Goal: Information Seeking & Learning: Learn about a topic

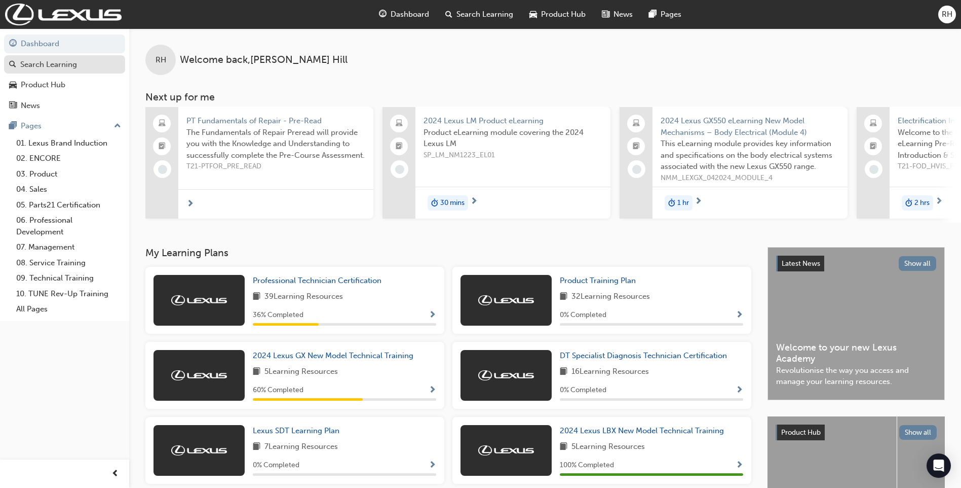
click at [65, 64] on div "Search Learning" at bounding box center [48, 65] width 57 height 12
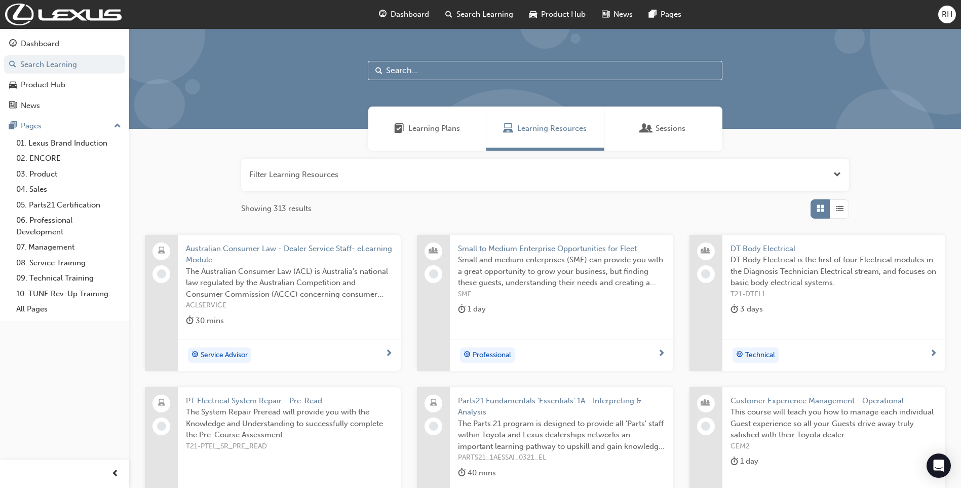
click at [418, 76] on input "text" at bounding box center [545, 70] width 355 height 19
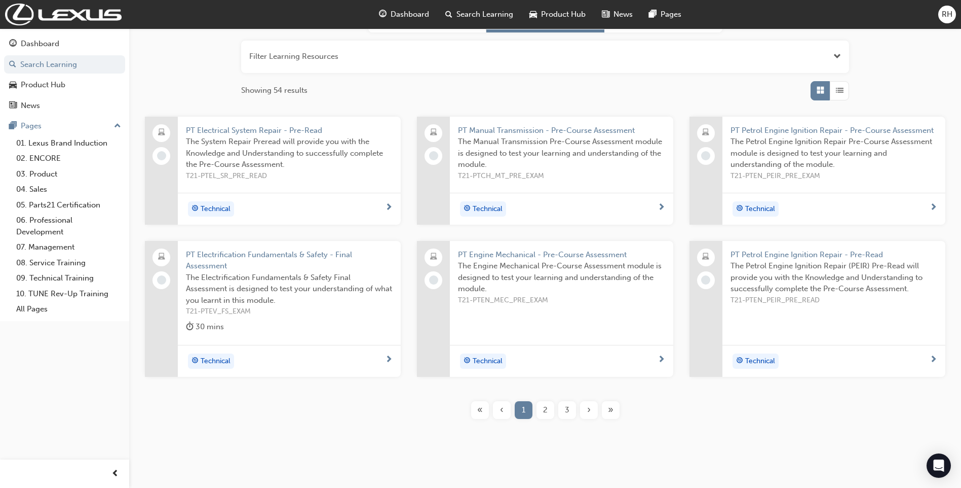
scroll to position [131, 0]
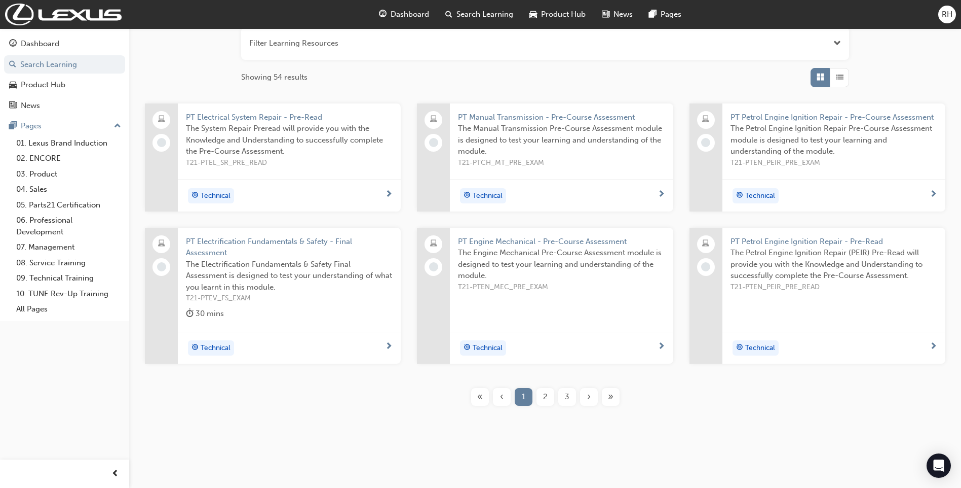
type input "pt"
click at [567, 392] on span "3" at bounding box center [567, 397] width 5 height 12
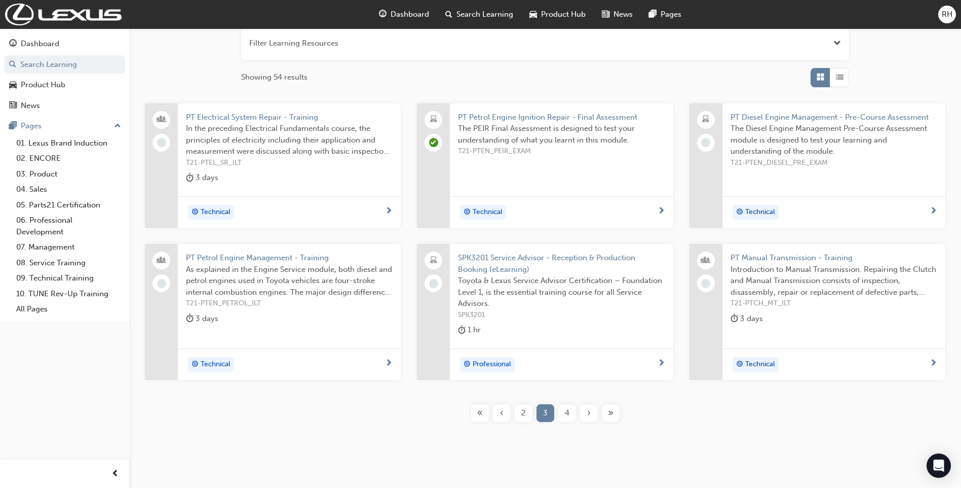
click at [524, 415] on span "2" at bounding box center [523, 413] width 5 height 12
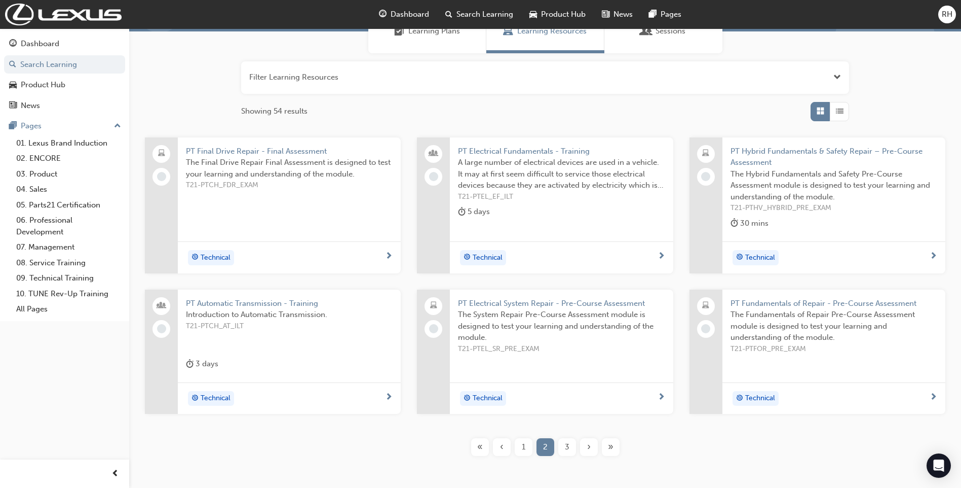
scroll to position [101, 0]
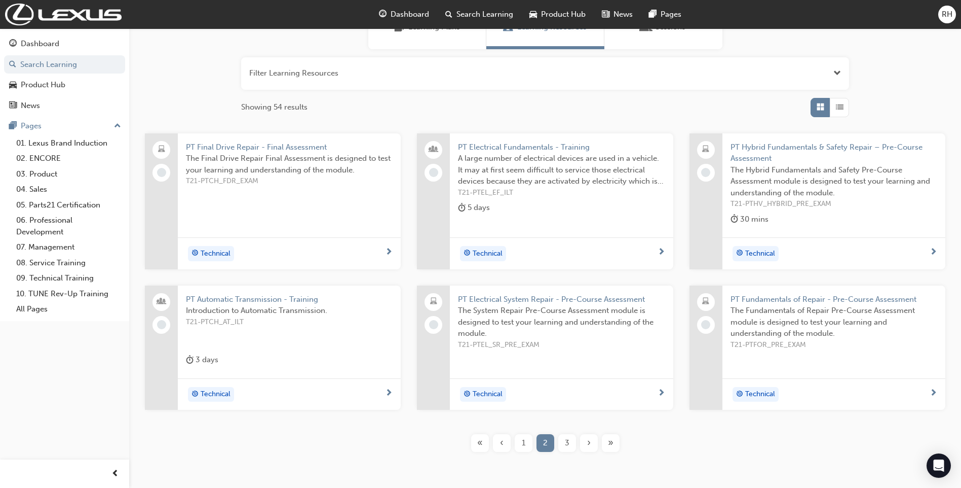
click at [568, 445] on span "3" at bounding box center [567, 443] width 5 height 12
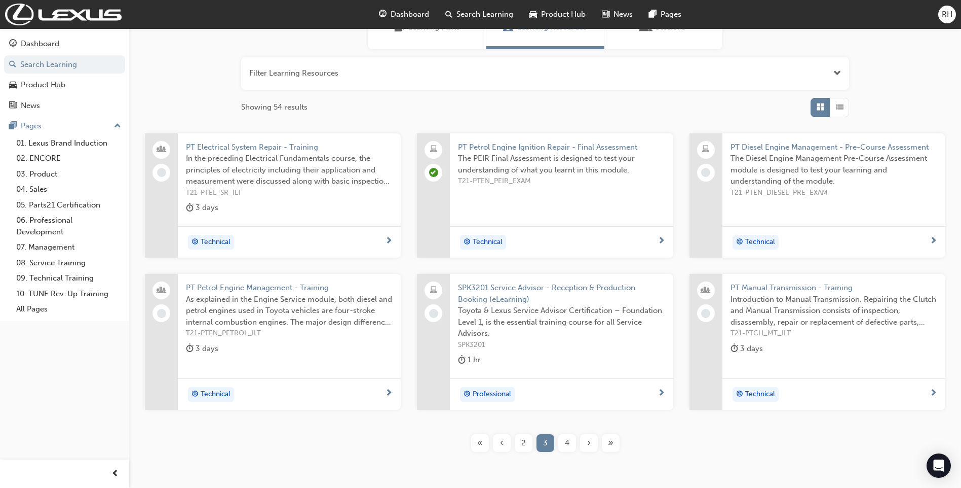
click at [569, 443] on span "4" at bounding box center [567, 443] width 5 height 12
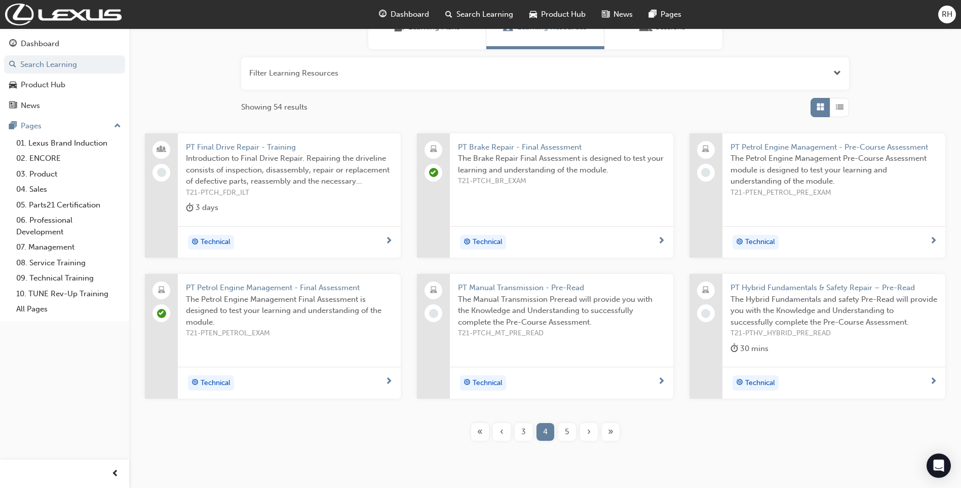
click at [563, 435] on div "5" at bounding box center [567, 432] width 18 height 18
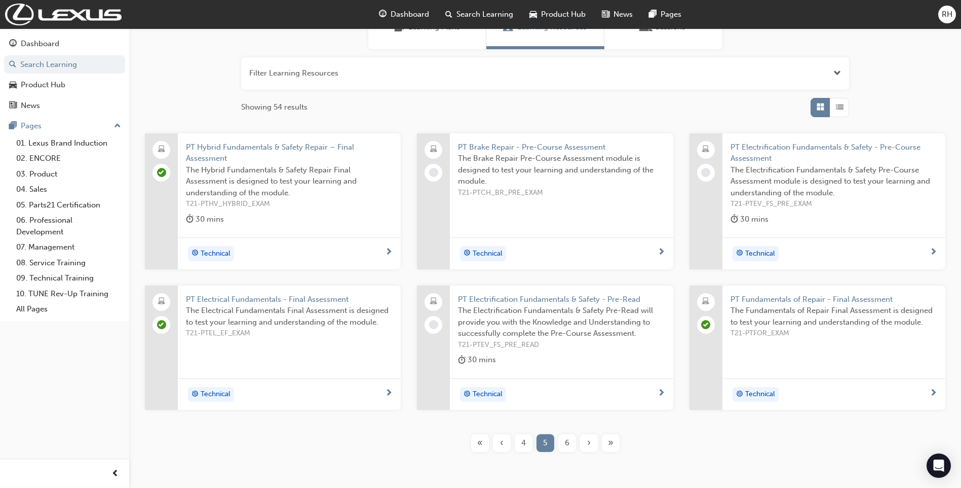
click at [568, 440] on span "6" at bounding box center [567, 443] width 5 height 12
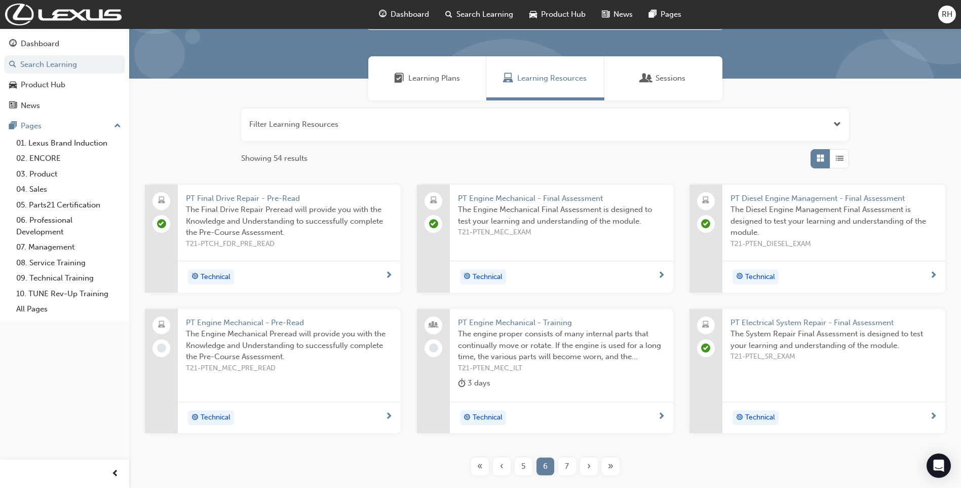
scroll to position [51, 0]
click at [441, 80] on span "Learning Plans" at bounding box center [434, 78] width 52 height 12
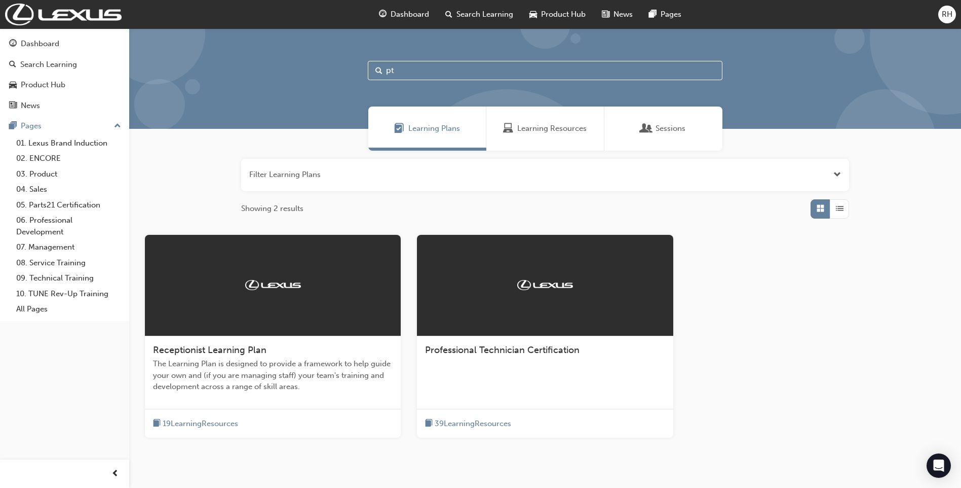
click at [518, 295] on div at bounding box center [545, 285] width 256 height 101
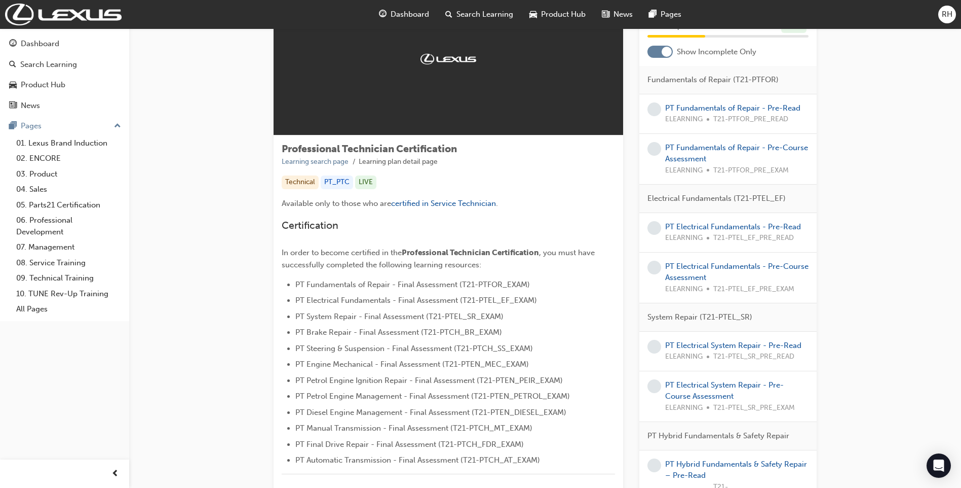
scroll to position [51, 0]
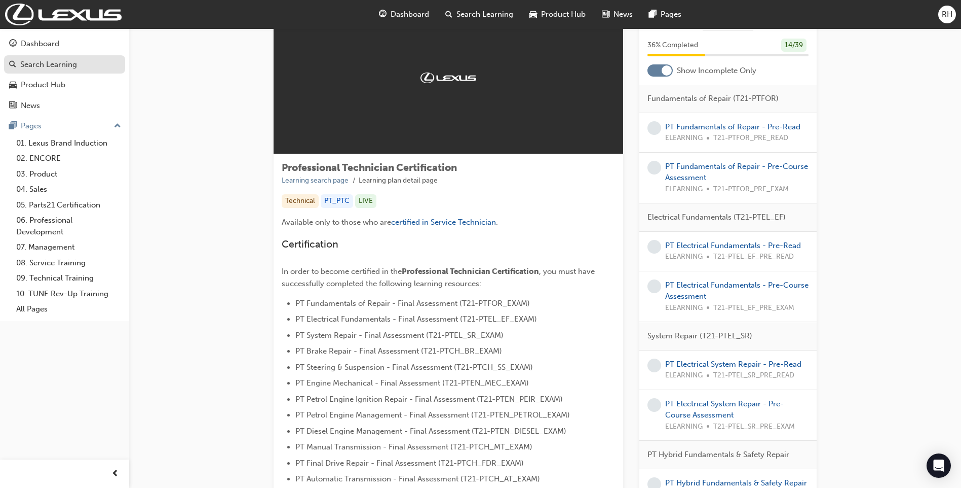
click at [38, 67] on div "Search Learning" at bounding box center [48, 65] width 57 height 12
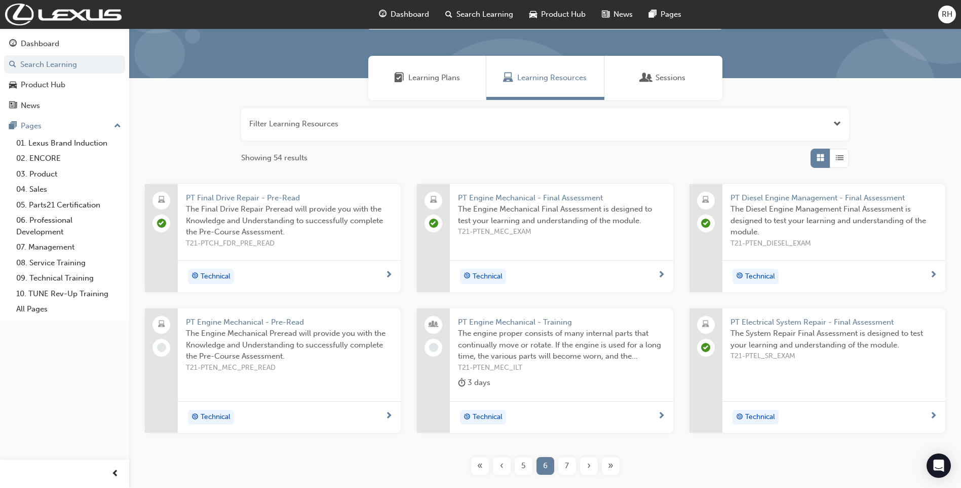
click at [261, 241] on span "T21-PTCH_FDR_PRE_READ" at bounding box center [289, 244] width 207 height 12
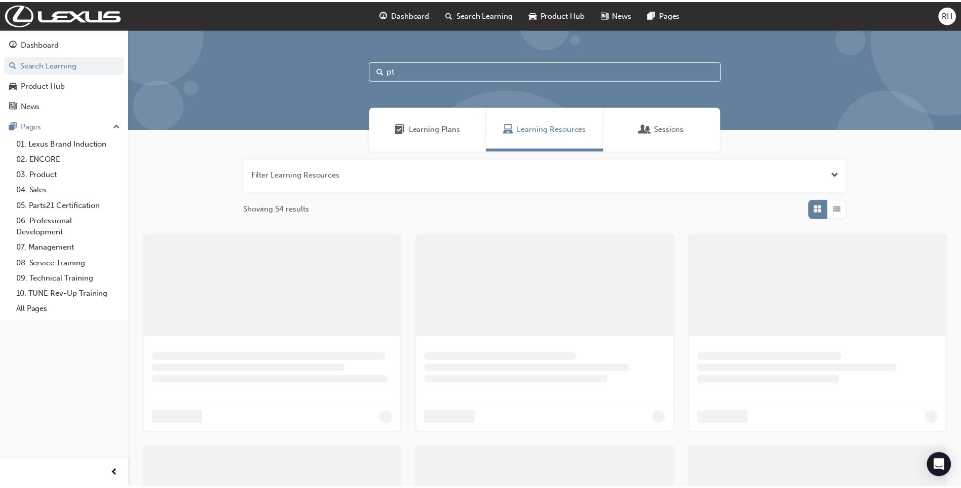
scroll to position [51, 0]
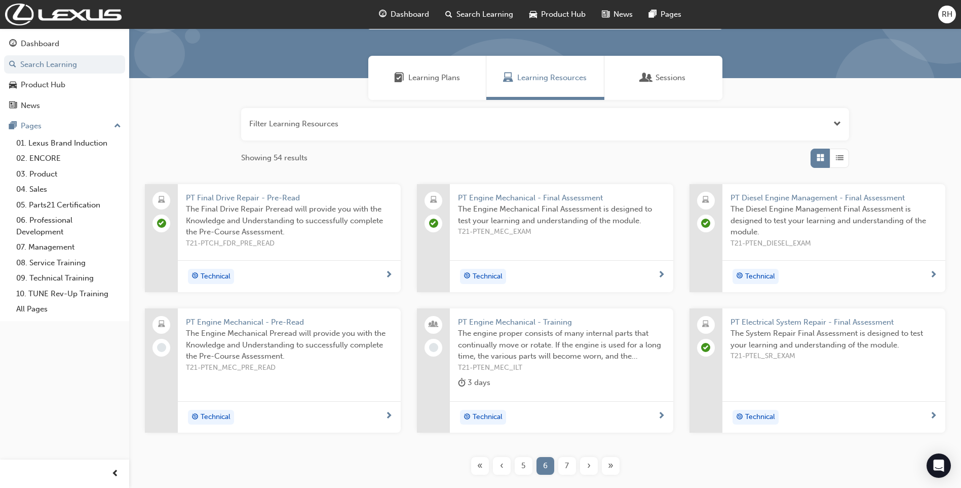
click at [654, 82] on div "Sessions" at bounding box center [664, 78] width 44 height 12
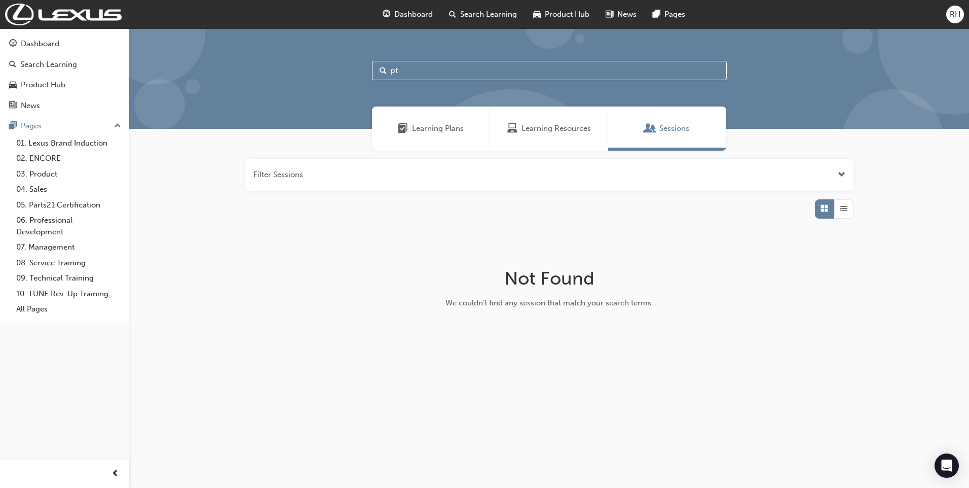
click at [441, 141] on div "Learning Plans" at bounding box center [431, 128] width 118 height 44
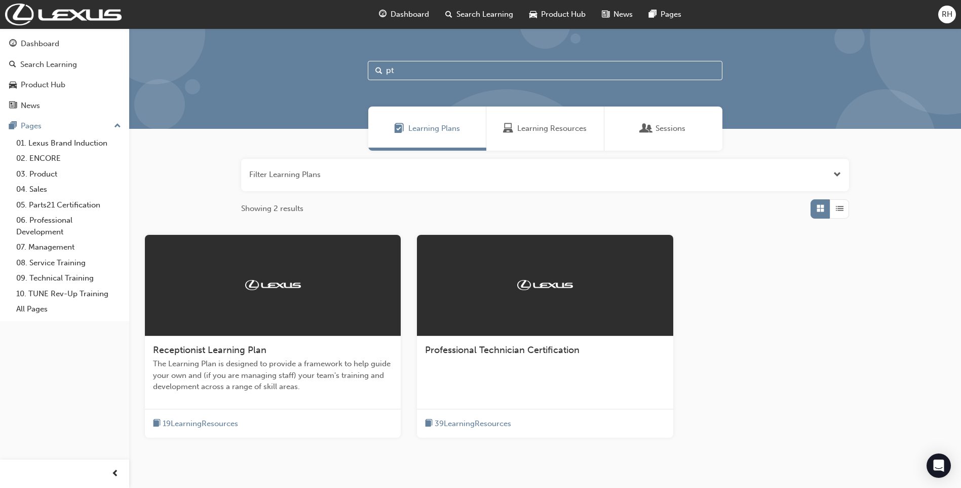
click at [576, 143] on div "Learning Resources" at bounding box center [545, 128] width 118 height 44
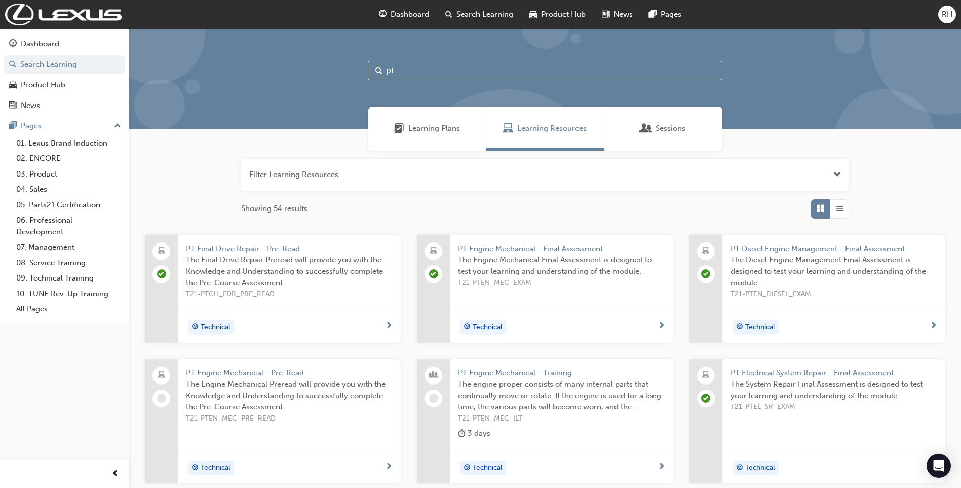
click at [415, 71] on input "pt" at bounding box center [545, 70] width 355 height 19
type input "p"
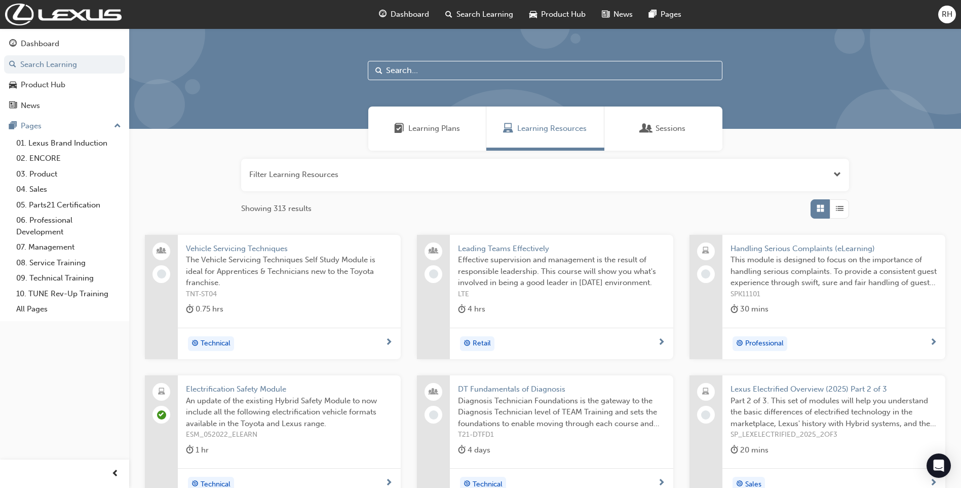
click at [486, 391] on span "DT Fundamentals of Diagnosis" at bounding box center [561, 389] width 207 height 12
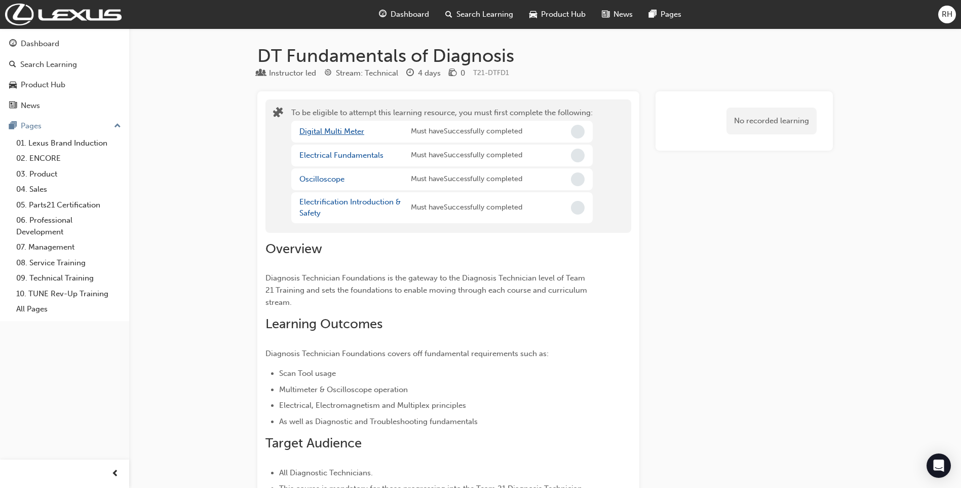
click at [337, 128] on link "Digital Multi Meter" at bounding box center [331, 131] width 65 height 9
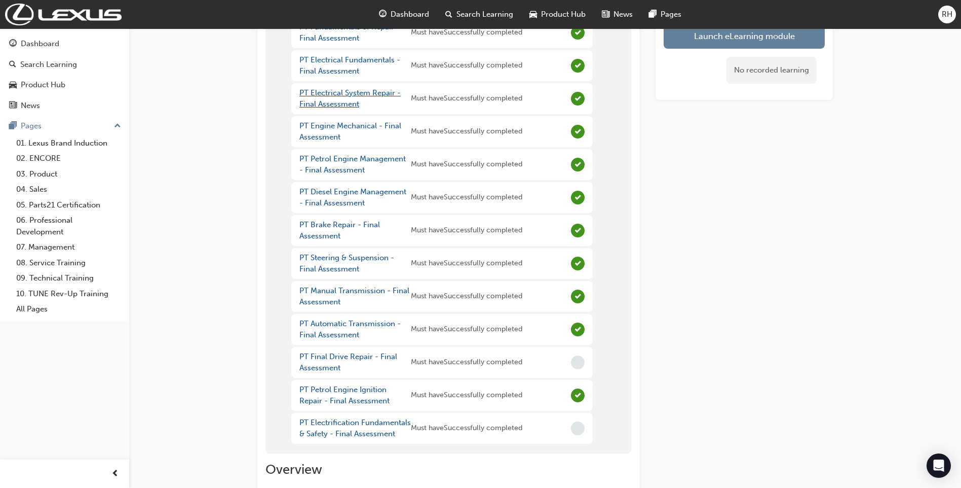
scroll to position [152, 0]
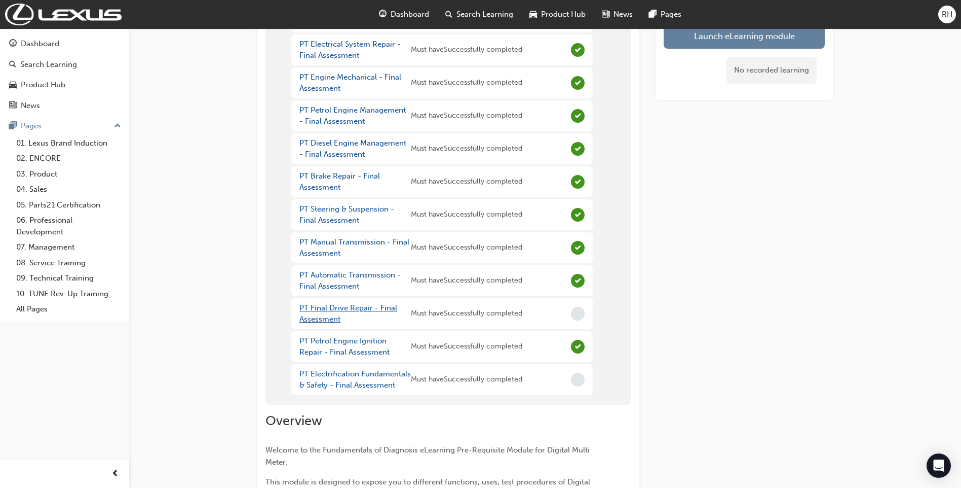
click at [341, 307] on link "PT Final Drive Repair - Final Assessment" at bounding box center [348, 313] width 98 height 21
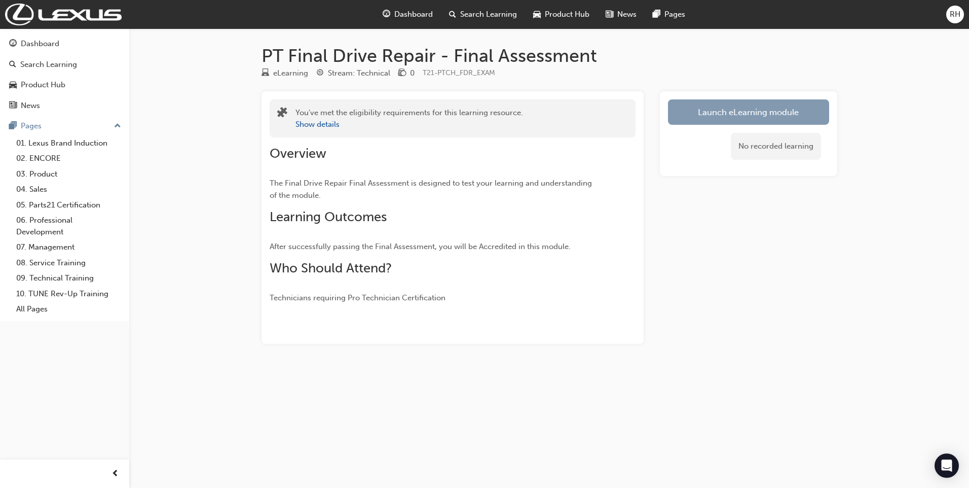
click at [690, 117] on link "Launch eLearning module" at bounding box center [748, 111] width 161 height 25
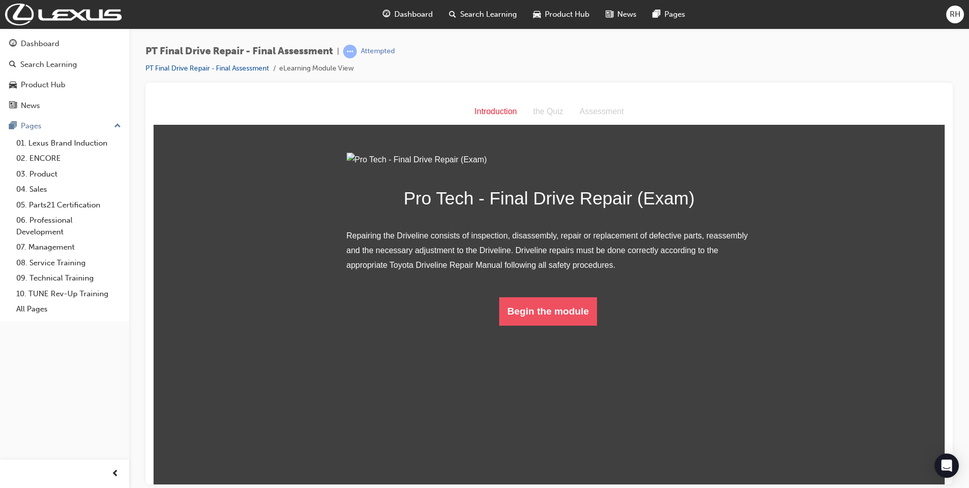
click at [553, 325] on button "Begin the module" at bounding box center [548, 310] width 98 height 28
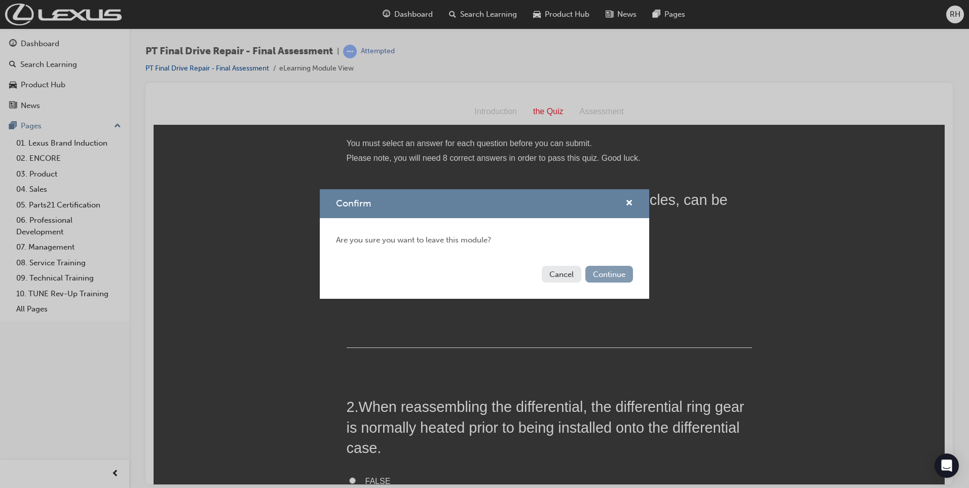
click at [599, 277] on button "Continue" at bounding box center [609, 274] width 48 height 17
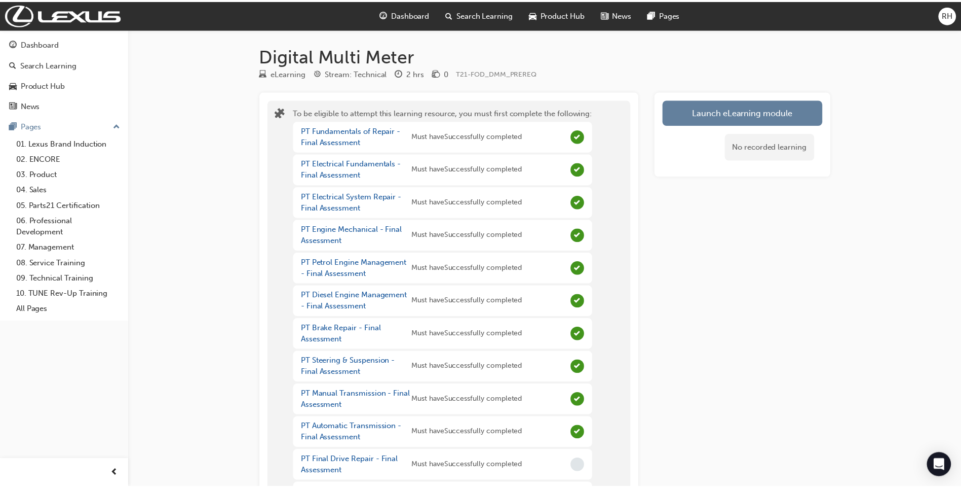
scroll to position [152, 0]
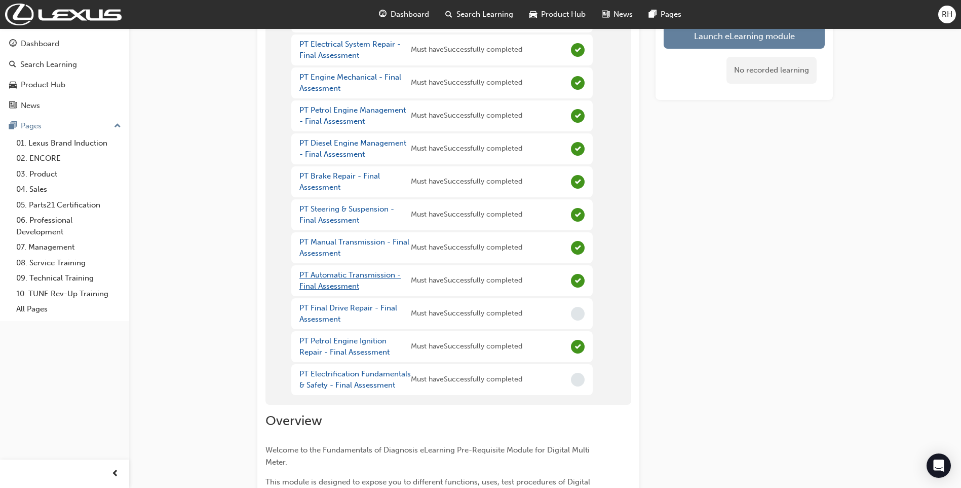
click at [365, 277] on link "PT Automatic Transmission - Final Assessment" at bounding box center [349, 280] width 101 height 21
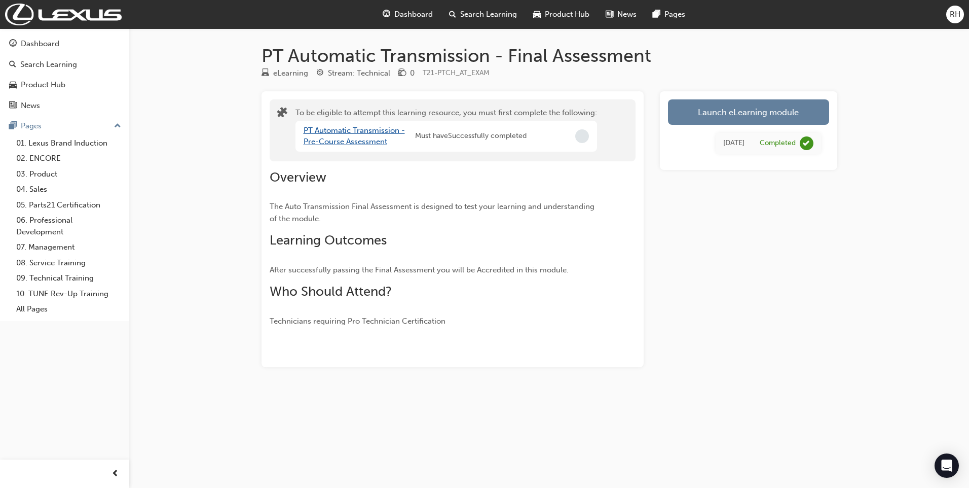
click at [344, 132] on link "PT Automatic Transmission - Pre-Course Assessment" at bounding box center [354, 136] width 101 height 21
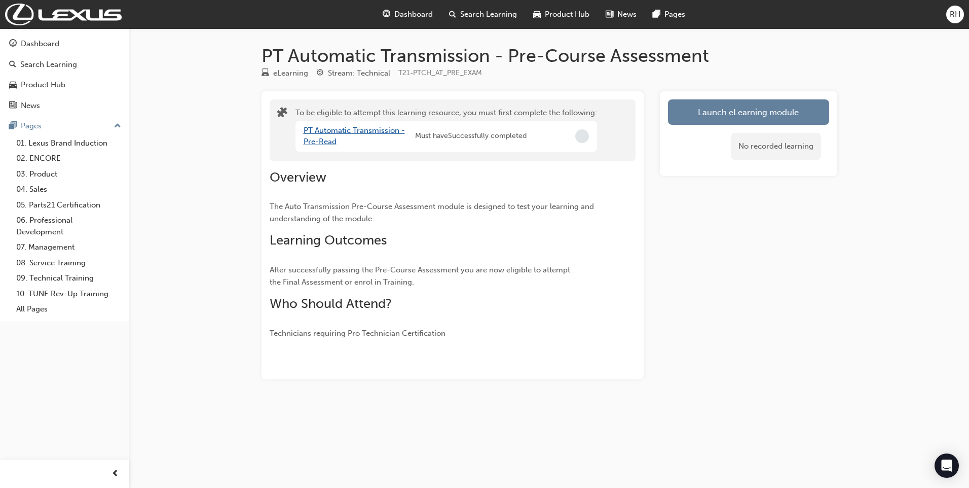
click at [326, 140] on link "PT Automatic Transmission - Pre-Read" at bounding box center [354, 136] width 101 height 21
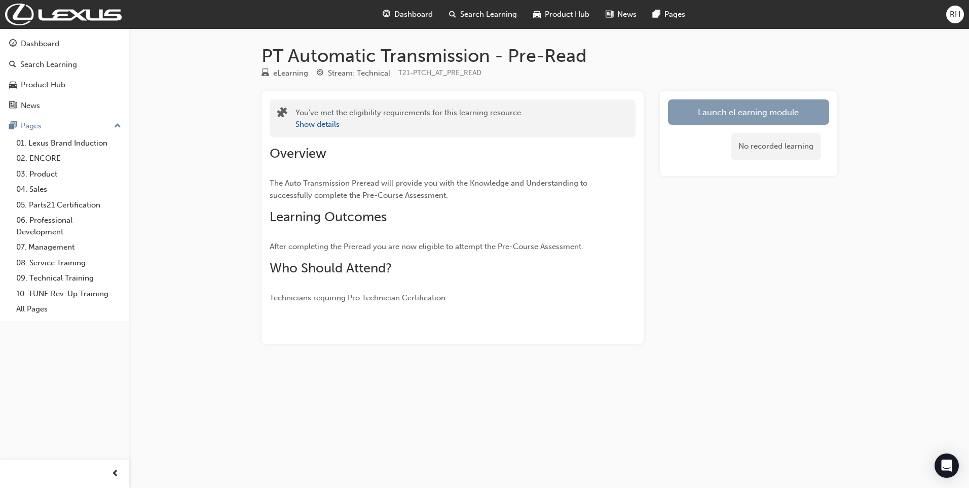
click at [736, 119] on link "Launch eLearning module" at bounding box center [748, 111] width 161 height 25
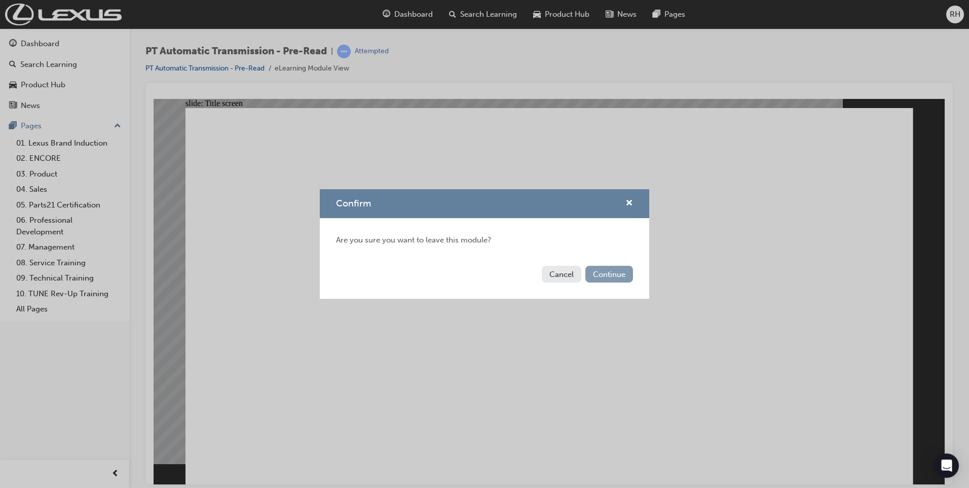
click at [595, 274] on button "Continue" at bounding box center [609, 274] width 48 height 17
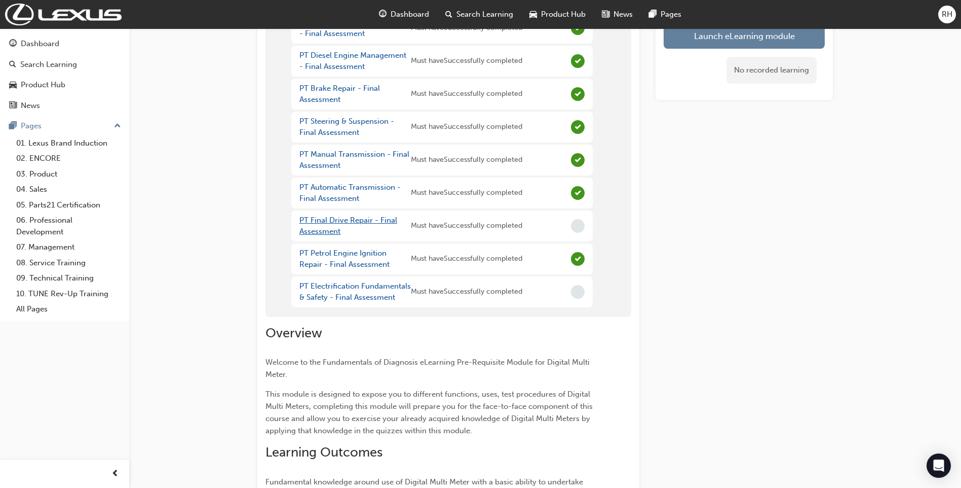
scroll to position [216, 0]
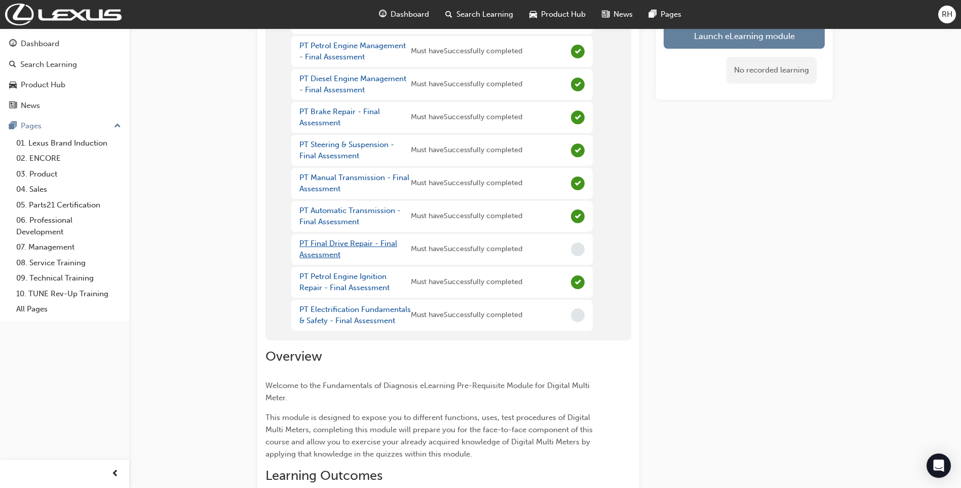
click at [326, 247] on link "PT Final Drive Repair - Final Assessment" at bounding box center [348, 249] width 98 height 21
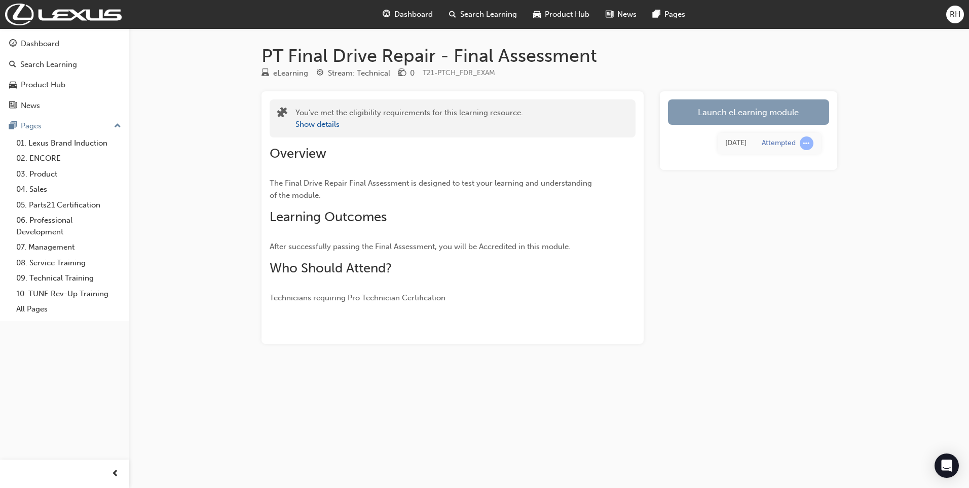
click at [714, 113] on link "Launch eLearning module" at bounding box center [748, 111] width 161 height 25
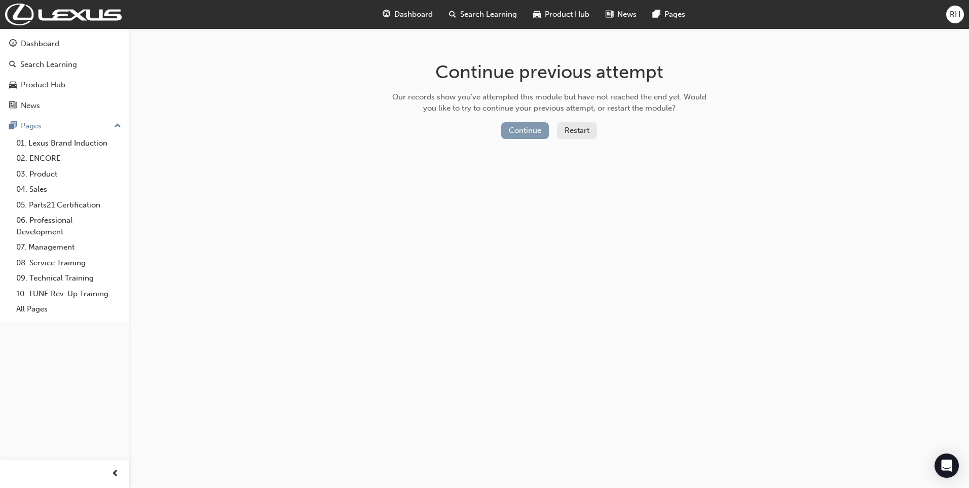
click at [526, 134] on button "Continue" at bounding box center [525, 130] width 48 height 17
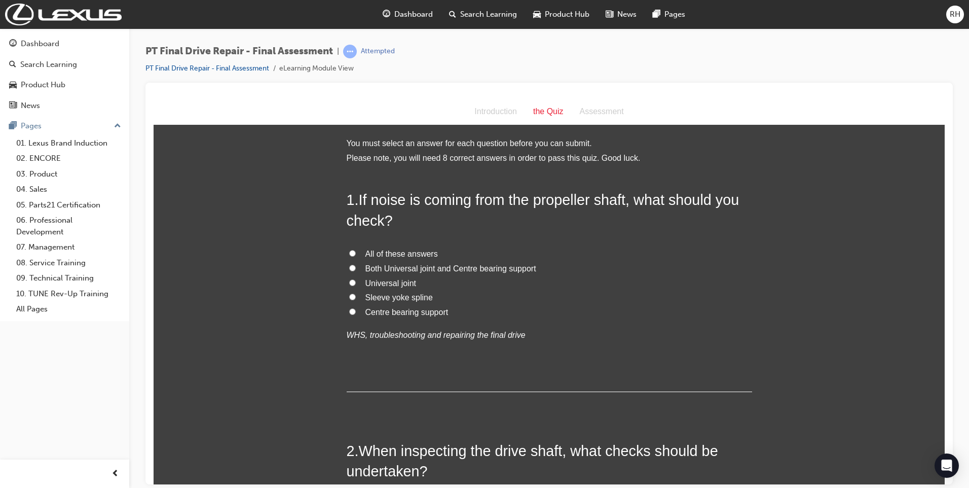
click at [349, 252] on input "All of these answers" at bounding box center [352, 252] width 7 height 7
radio input "true"
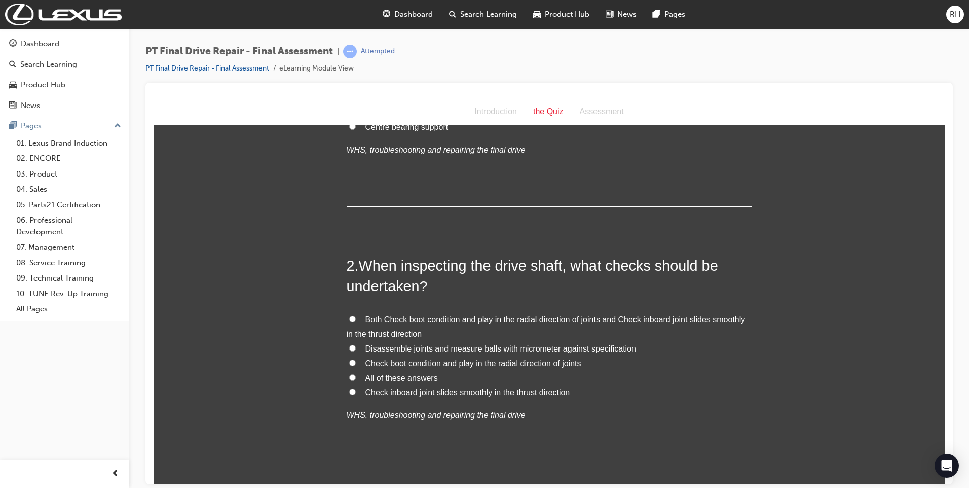
scroll to position [203, 0]
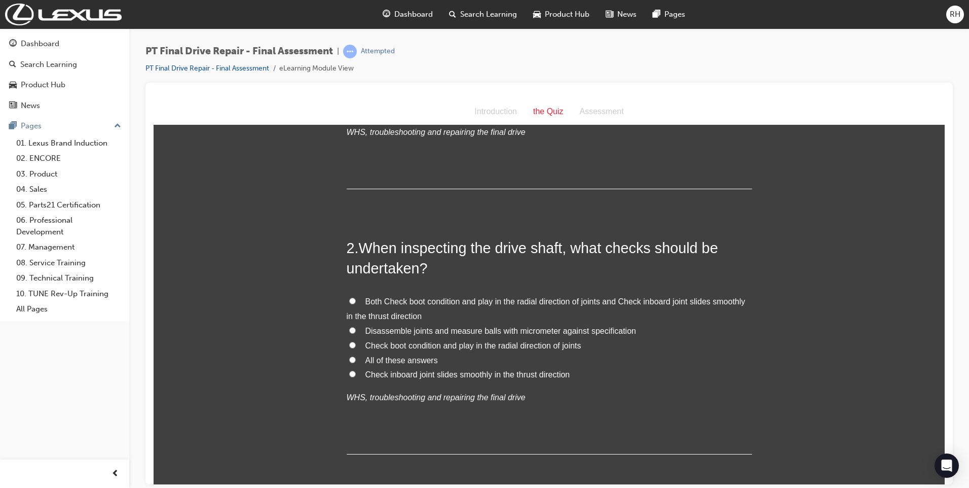
click at [349, 345] on input "Check boot condition and play in the radial direction of joints" at bounding box center [352, 344] width 7 height 7
radio input "true"
click at [349, 299] on input "Both Check boot condition and play in the radial direction of joints and Check …" at bounding box center [352, 300] width 7 height 7
radio input "true"
click at [349, 343] on input "Check boot condition and play in the radial direction of joints" at bounding box center [352, 344] width 7 height 7
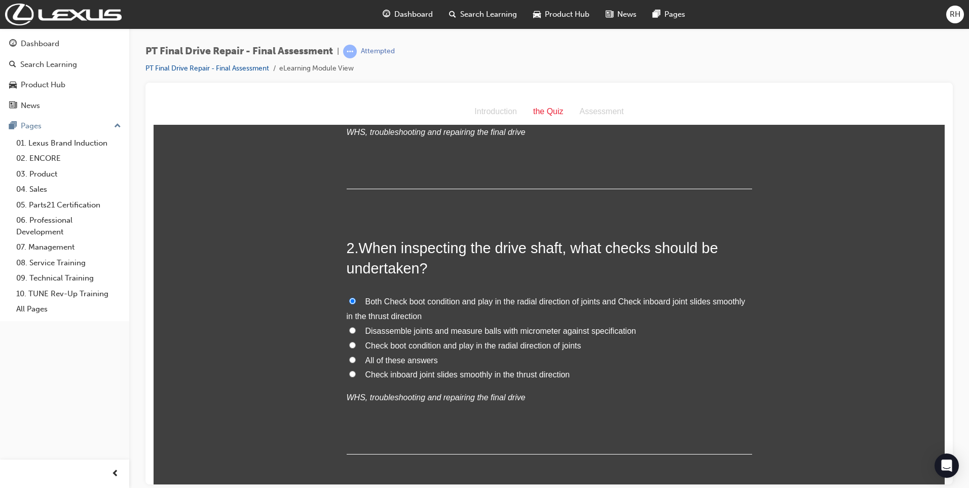
radio input "true"
click at [350, 299] on input "Both Check boot condition and play in the radial direction of joints and Check …" at bounding box center [352, 300] width 7 height 7
radio input "true"
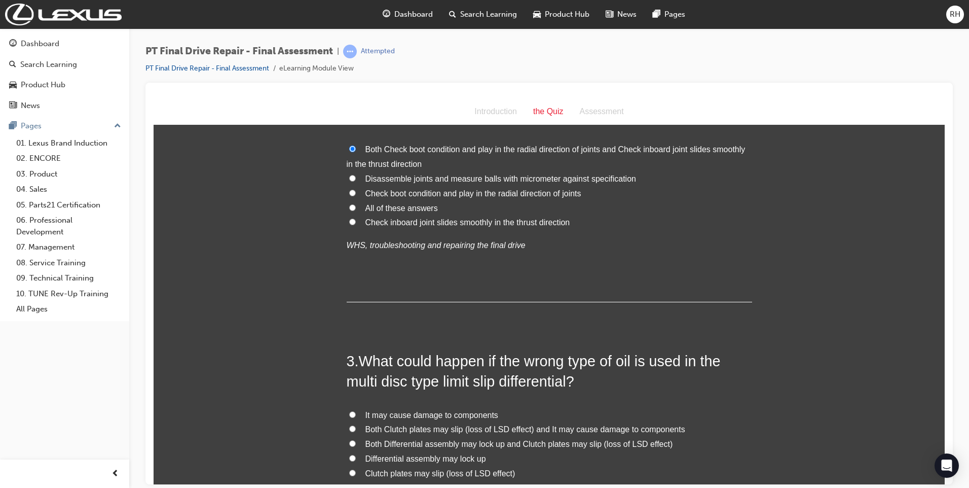
scroll to position [456, 0]
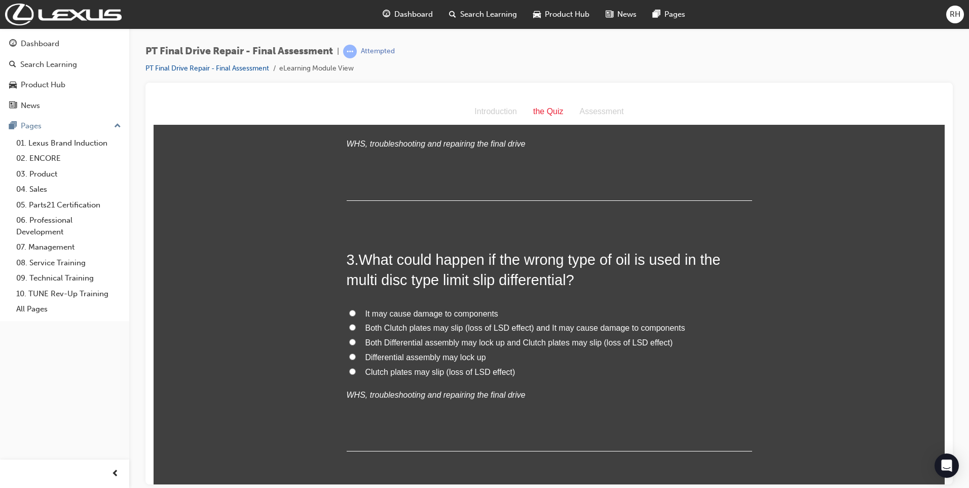
drag, startPoint x: 349, startPoint y: 314, endPoint x: 350, endPoint y: 332, distance: 18.8
click at [349, 314] on input "It may cause damage to components" at bounding box center [352, 312] width 7 height 7
radio input "true"
click at [350, 333] on label "Both Clutch plates may slip (loss of LSD effect) and It may cause damage to com…" at bounding box center [549, 327] width 405 height 15
click at [350, 330] on input "Both Clutch plates may slip (loss of LSD effect) and It may cause damage to com…" at bounding box center [352, 326] width 7 height 7
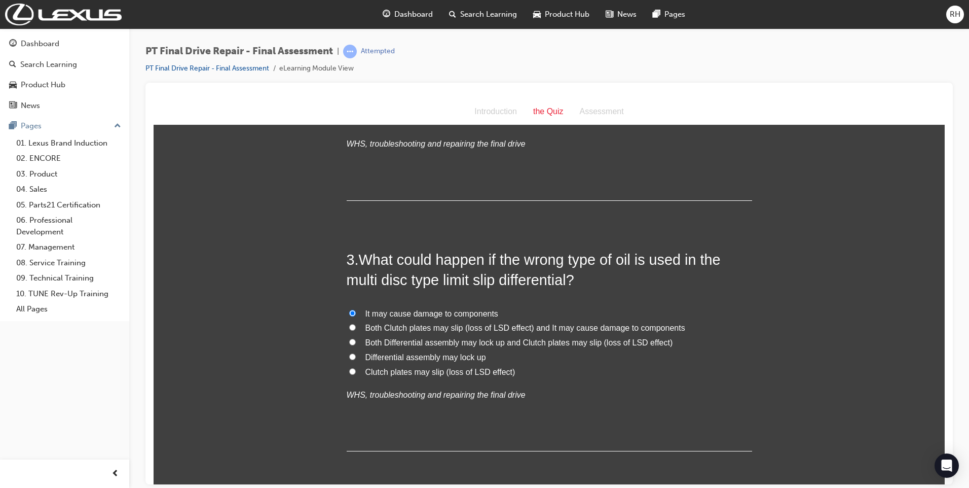
radio input "true"
click at [350, 313] on input "It may cause damage to components" at bounding box center [352, 312] width 7 height 7
radio input "true"
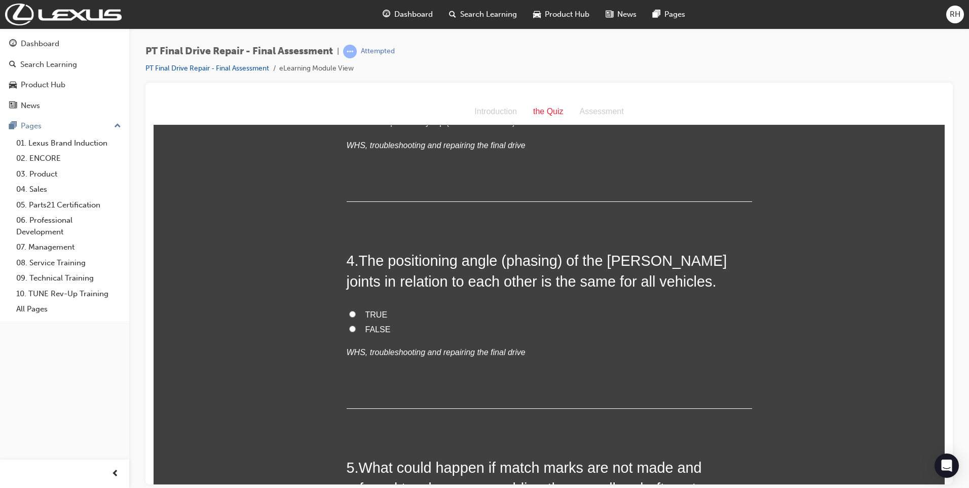
scroll to position [709, 0]
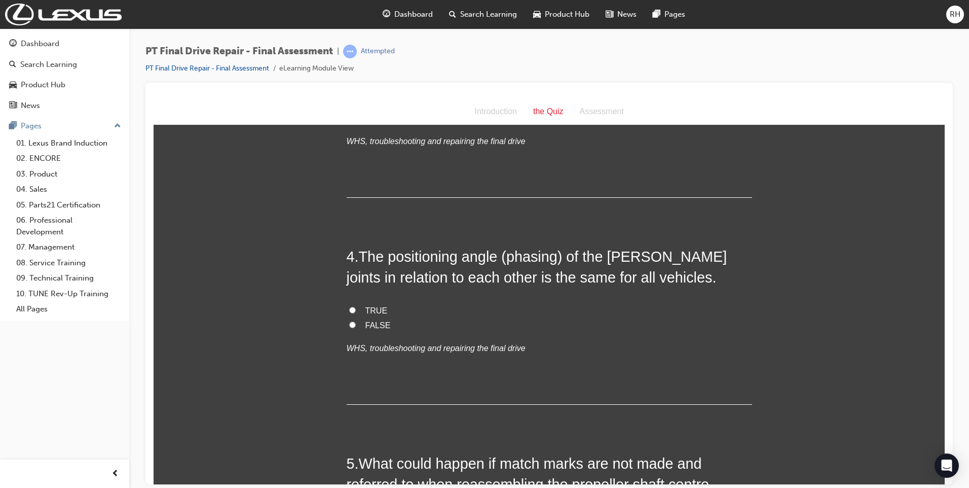
drag, startPoint x: 351, startPoint y: 325, endPoint x: 327, endPoint y: 347, distance: 33.0
click at [350, 325] on input "FALSE" at bounding box center [352, 324] width 7 height 7
radio input "true"
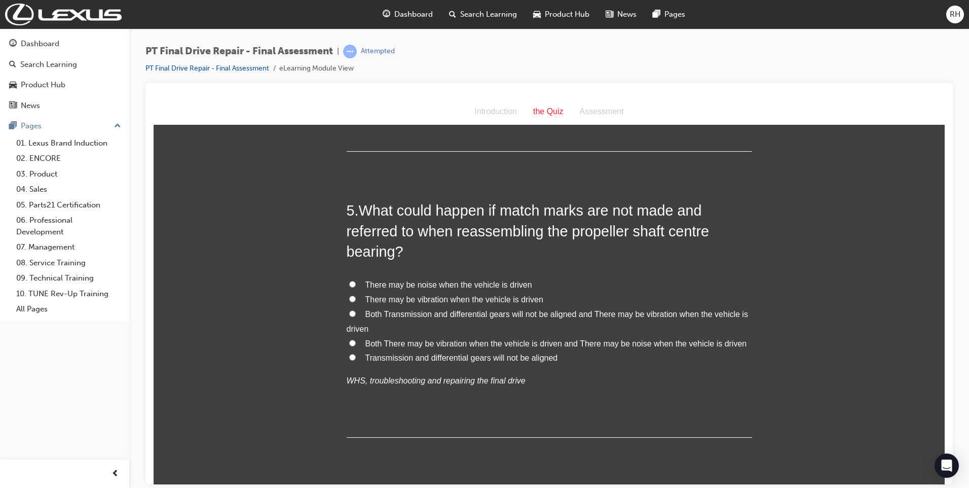
scroll to position [963, 0]
click at [349, 342] on input "Both There may be vibration when the vehicle is driven and There may be noise w…" at bounding box center [352, 342] width 7 height 7
radio input "true"
drag, startPoint x: 347, startPoint y: 314, endPoint x: 341, endPoint y: 356, distance: 42.5
click at [349, 315] on input "Both Transmission and differential gears will not be aligned and There may be v…" at bounding box center [352, 312] width 7 height 7
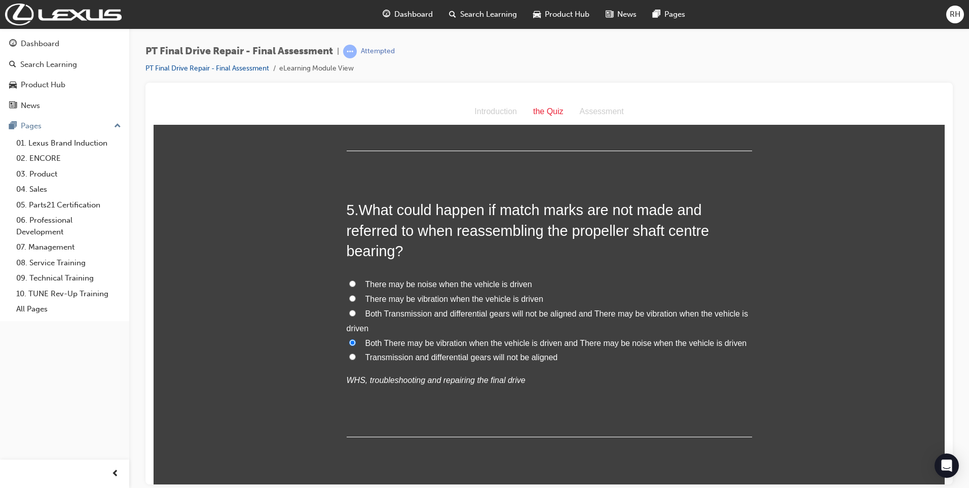
radio input "true"
click at [347, 345] on label "Both There may be vibration when the vehicle is driven and There may be noise w…" at bounding box center [549, 342] width 405 height 15
click at [349, 345] on input "Both There may be vibration when the vehicle is driven and There may be noise w…" at bounding box center [352, 342] width 7 height 7
radio input "true"
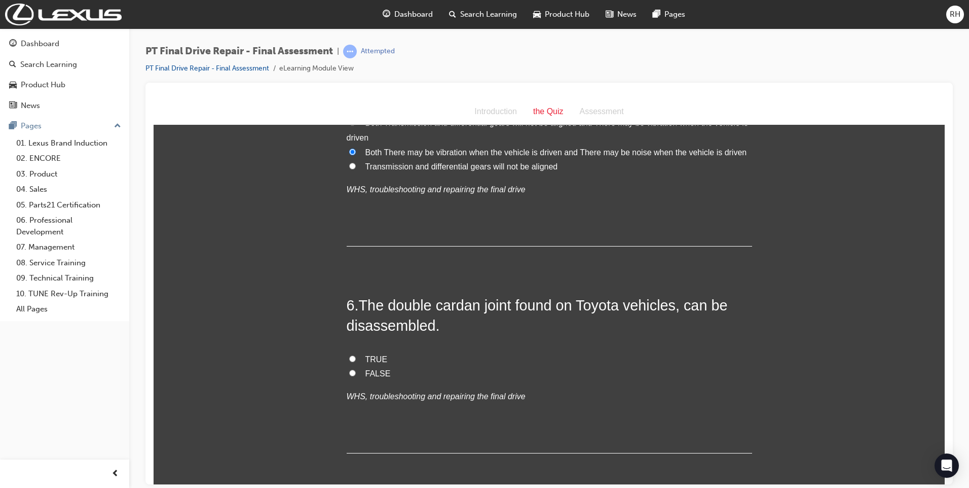
scroll to position [1216, 0]
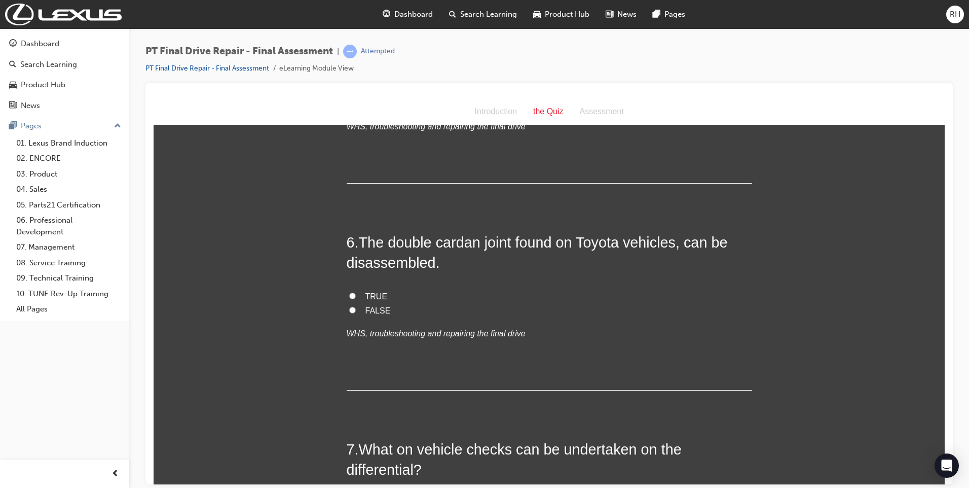
click at [349, 311] on input "FALSE" at bounding box center [352, 309] width 7 height 7
radio input "true"
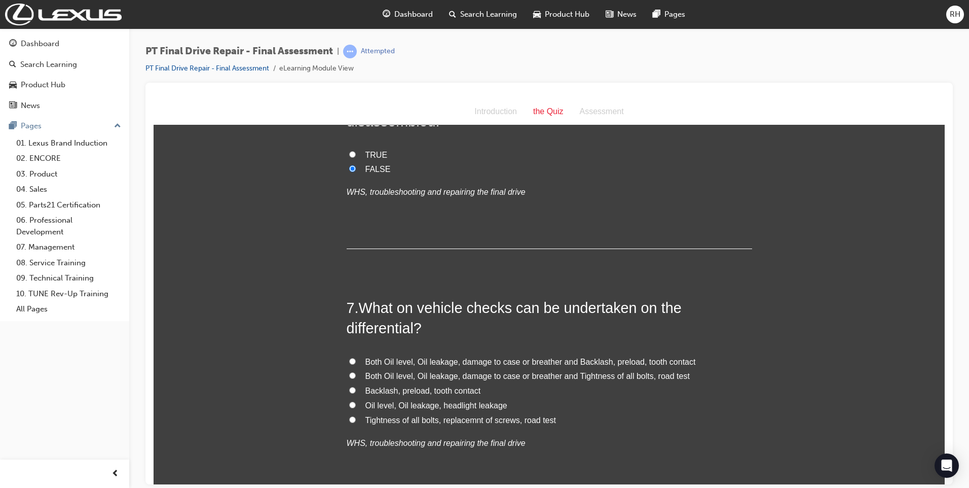
scroll to position [1368, 0]
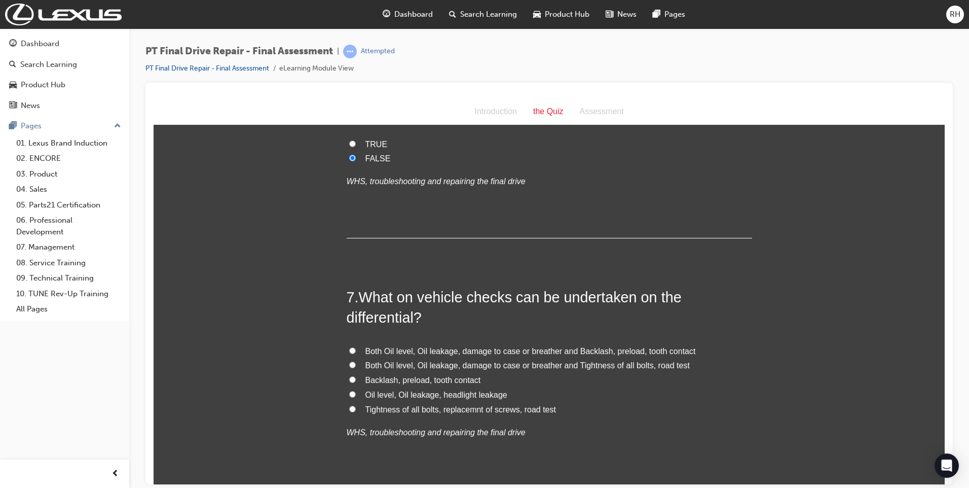
click at [349, 349] on input "Both Oil level, Oil leakage, damage to case or breather and Backlash, preload, …" at bounding box center [352, 350] width 7 height 7
radio input "true"
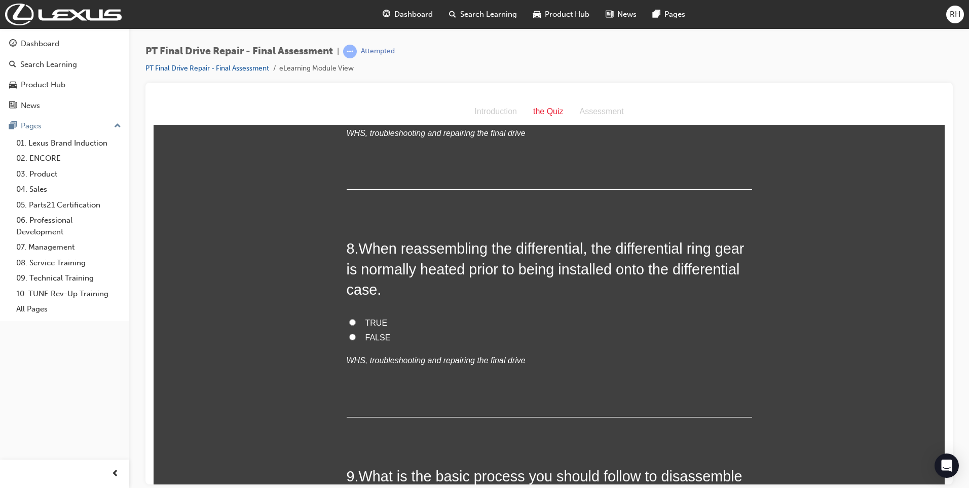
scroll to position [1672, 0]
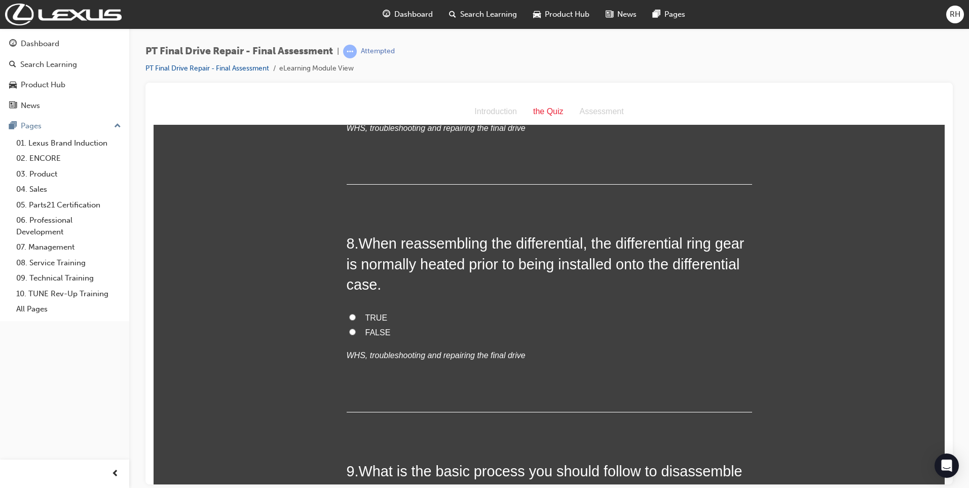
drag, startPoint x: 354, startPoint y: 314, endPoint x: 345, endPoint y: 321, distance: 11.6
click at [354, 315] on label "TRUE" at bounding box center [549, 317] width 405 height 15
click at [354, 315] on input "TRUE" at bounding box center [352, 316] width 7 height 7
radio input "true"
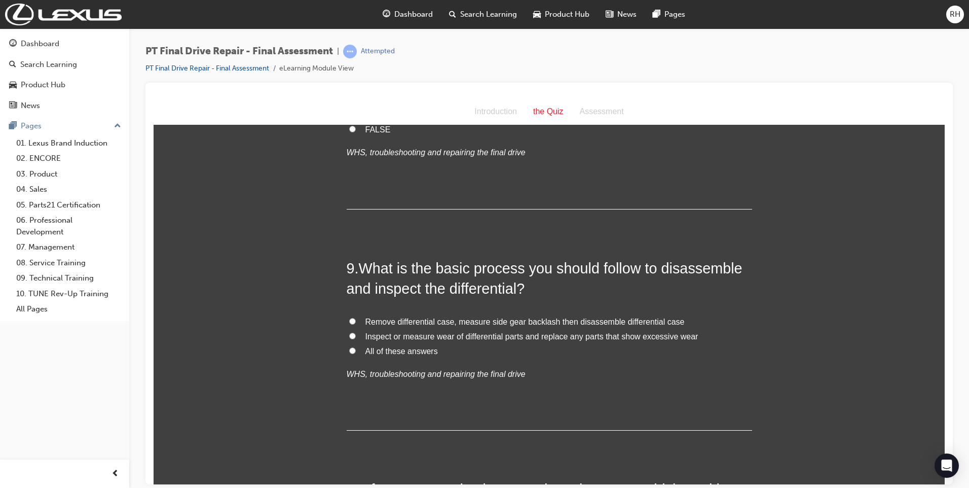
click at [349, 348] on input "All of these answers" at bounding box center [352, 350] width 7 height 7
radio input "true"
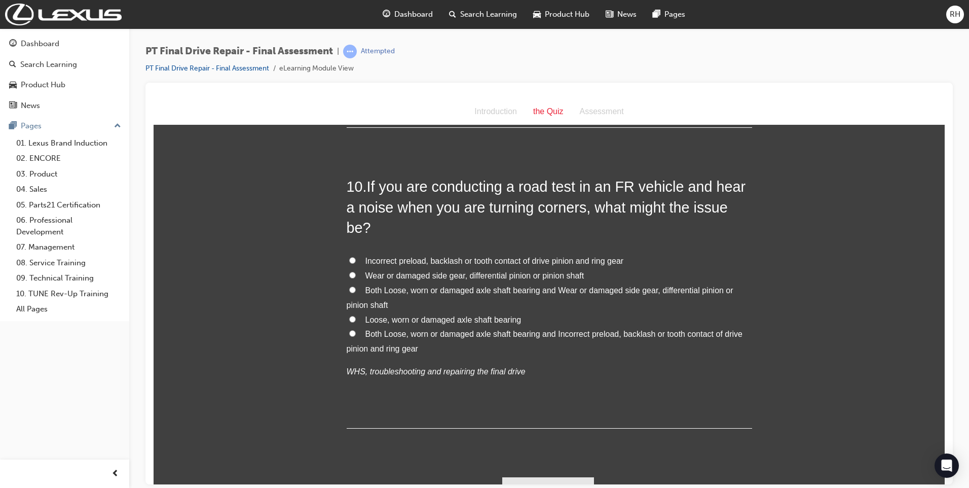
scroll to position [2127, 0]
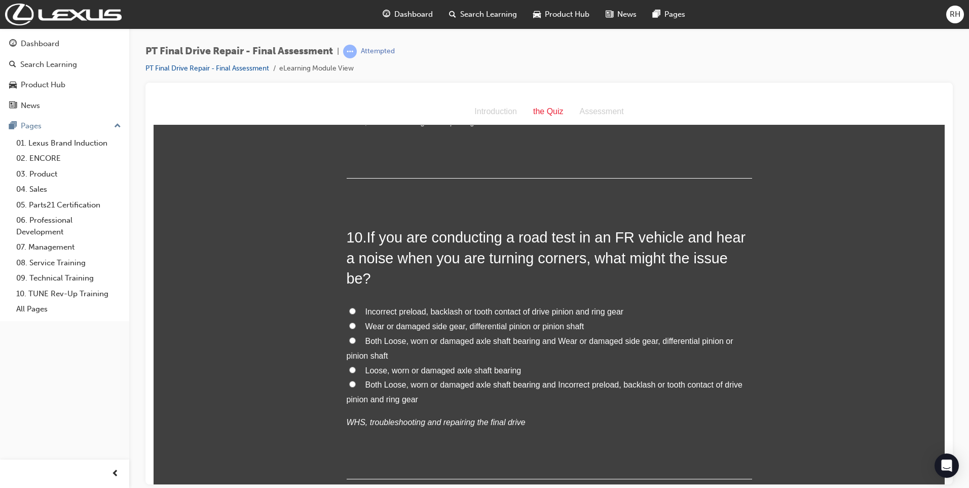
click at [349, 336] on input "Both Loose, worn or damaged axle shaft bearing and Wear or damaged side gear, d…" at bounding box center [352, 339] width 7 height 7
radio input "true"
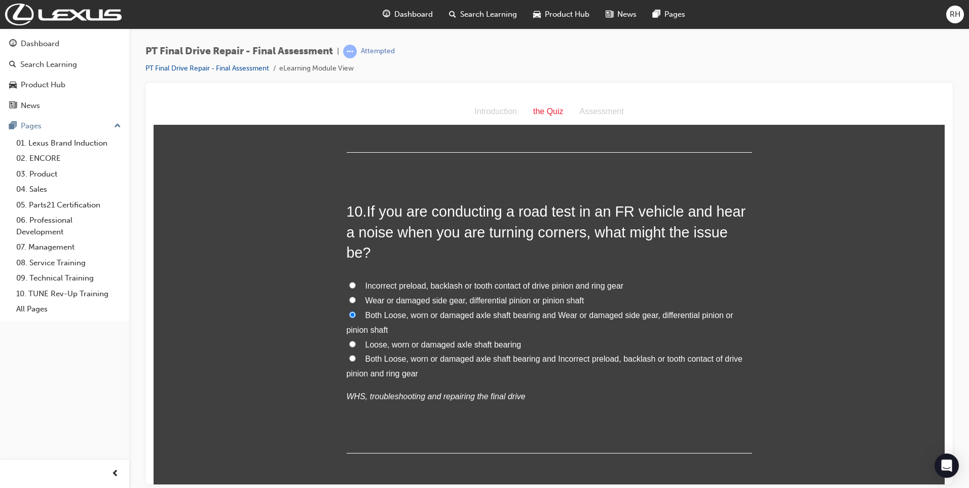
scroll to position [2178, 0]
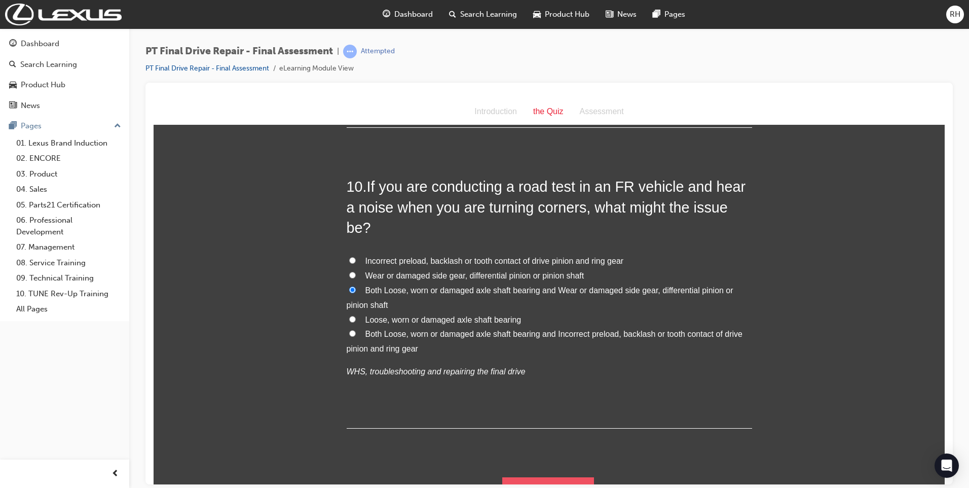
click at [513, 476] on button "Submit Answers" at bounding box center [548, 490] width 92 height 28
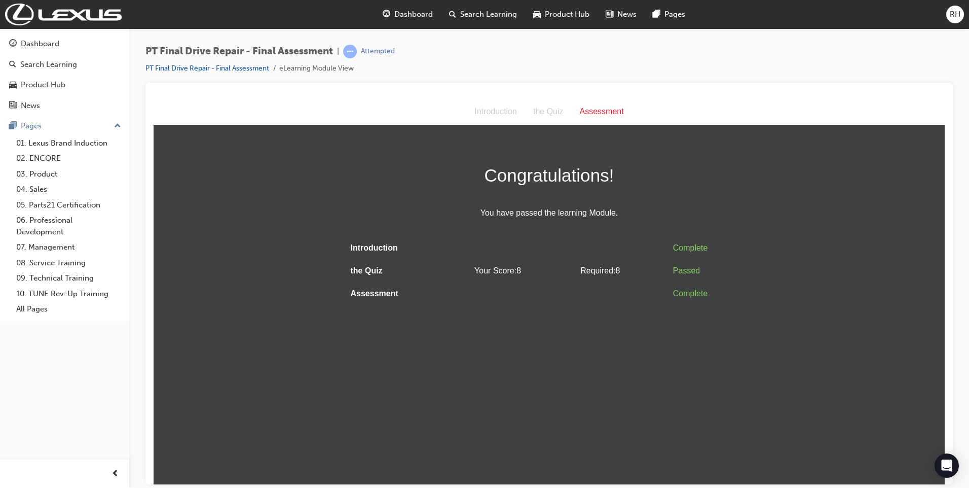
scroll to position [0, 0]
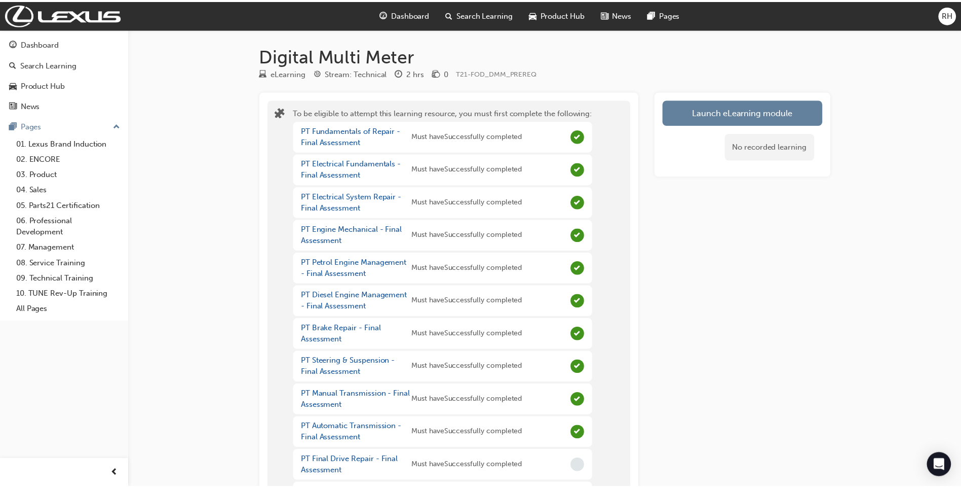
scroll to position [216, 0]
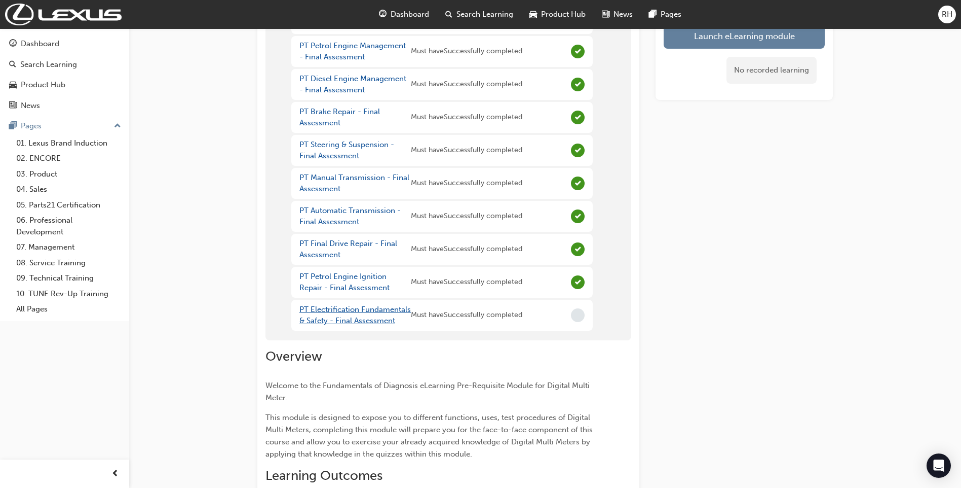
click at [328, 312] on link "PT Electrification Fundamentals & Safety - Final Assessment" at bounding box center [354, 315] width 111 height 21
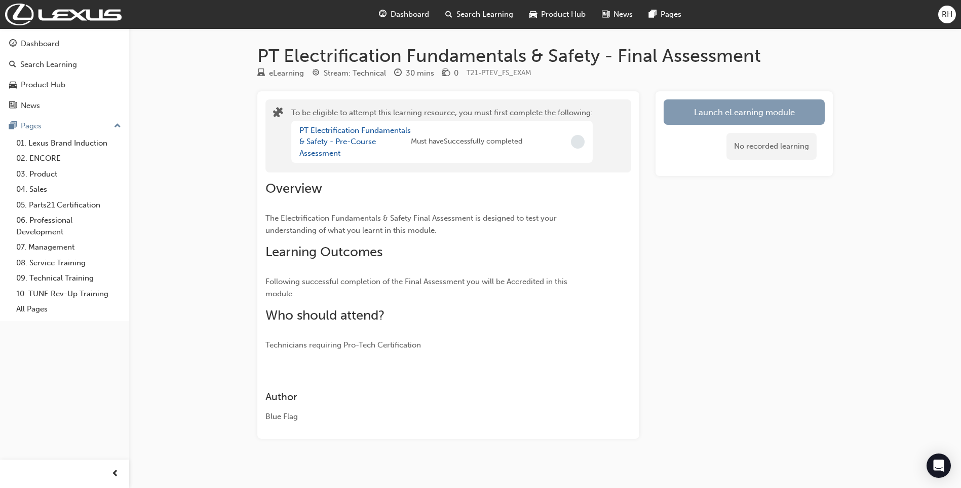
click at [719, 111] on button "Launch eLearning module" at bounding box center [744, 111] width 161 height 25
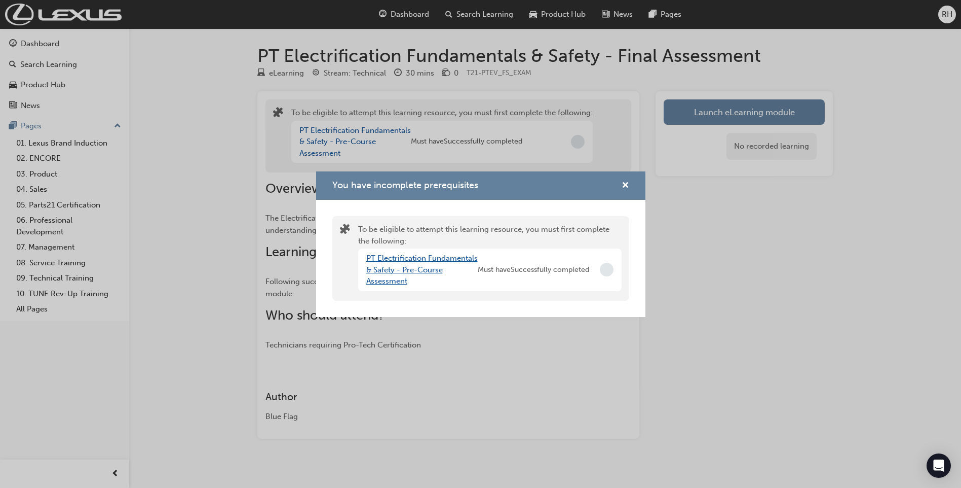
click at [402, 258] on link "PT Electrification Fundamentals & Safety - Pre-Course Assessment" at bounding box center [421, 269] width 111 height 32
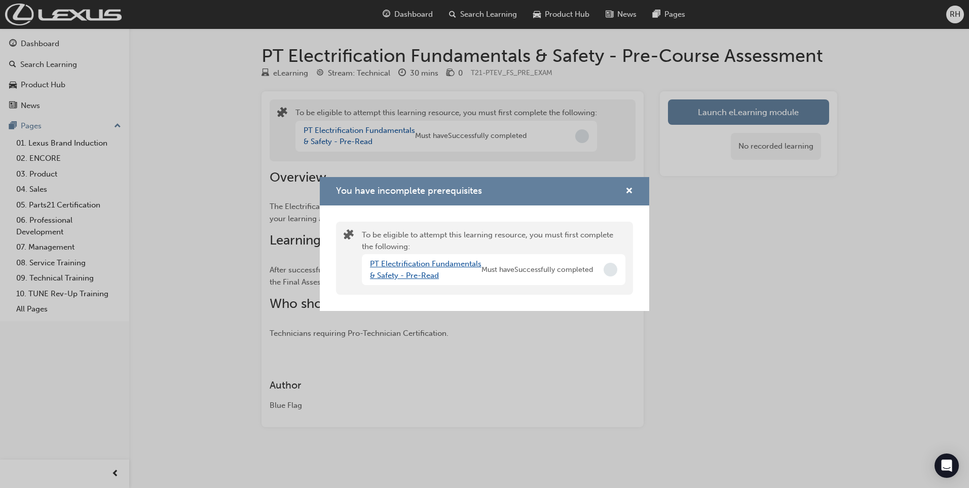
click at [408, 263] on link "PT Electrification Fundamentals & Safety - Pre-Read" at bounding box center [425, 269] width 111 height 21
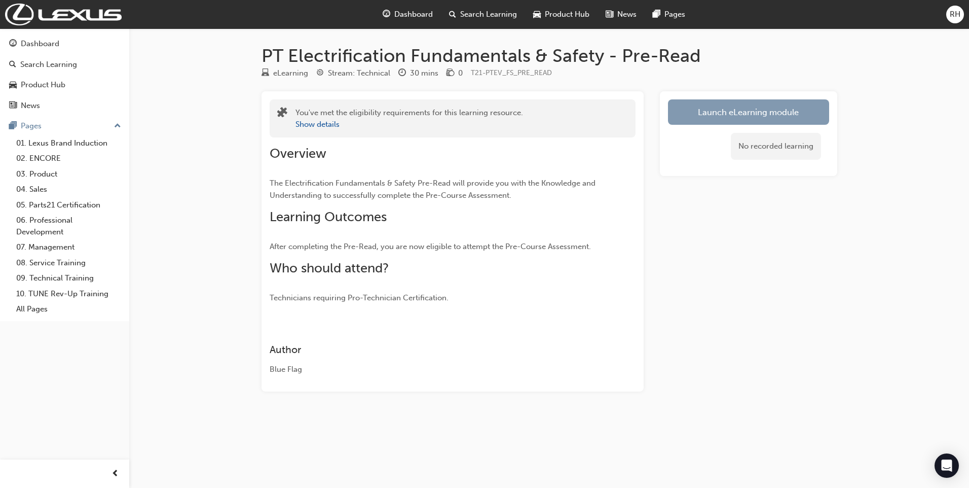
click at [699, 113] on link "Launch eLearning module" at bounding box center [748, 111] width 161 height 25
